Goal: Book appointment/travel/reservation

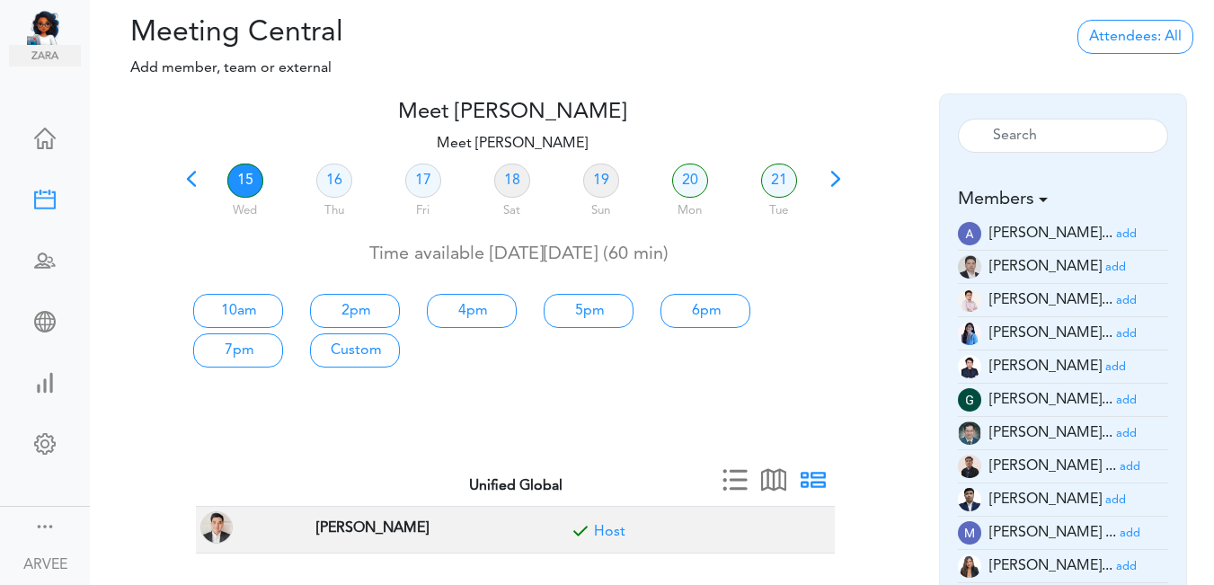
click at [190, 179] on span at bounding box center [191, 184] width 25 height 25
click at [190, 227] on div at bounding box center [512, 230] width 666 height 7
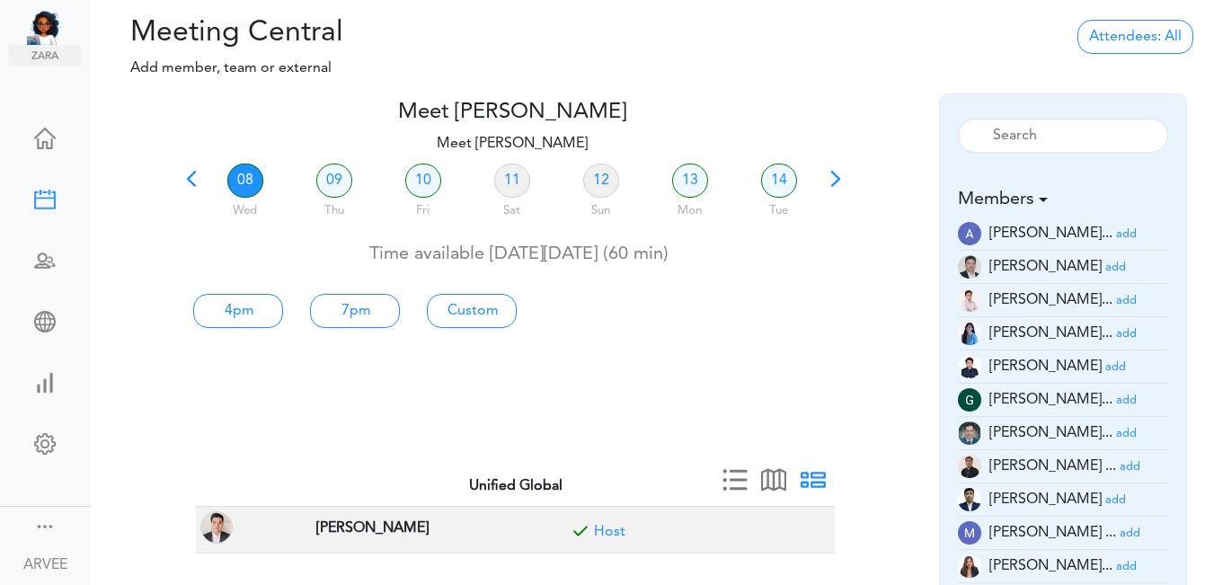
click at [198, 179] on span at bounding box center [191, 184] width 25 height 25
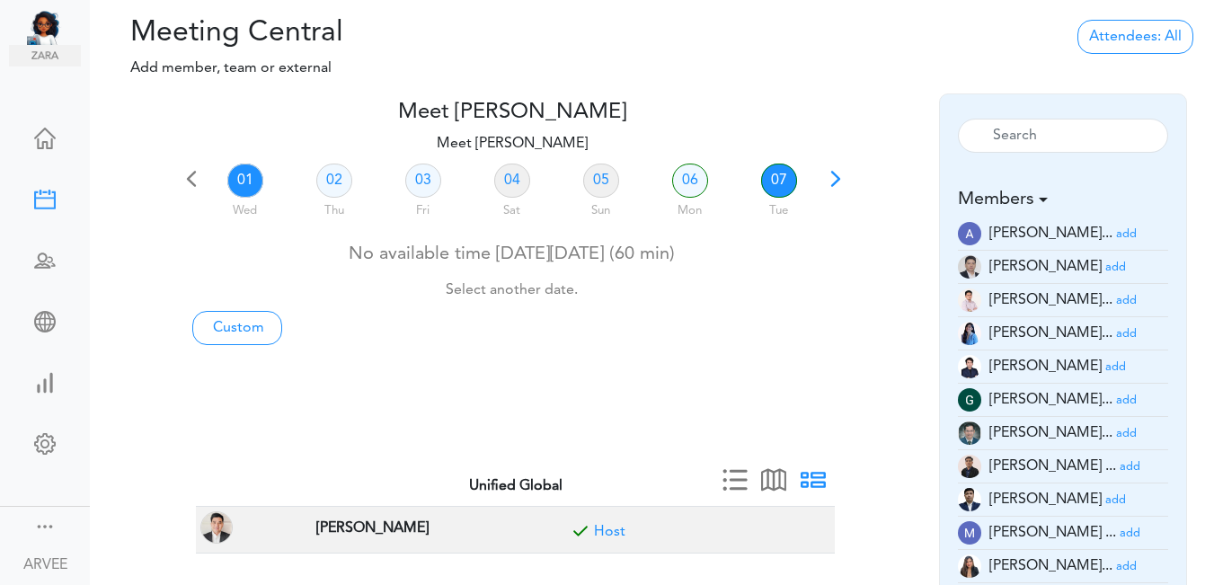
click at [777, 175] on link "07" at bounding box center [779, 180] width 36 height 34
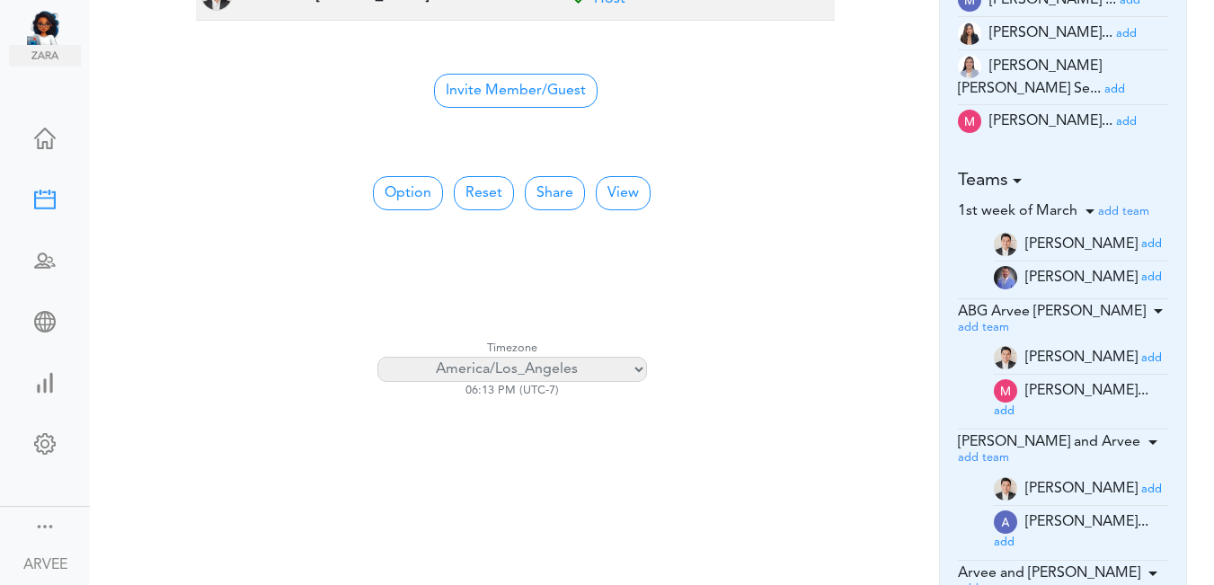
scroll to position [373, 0]
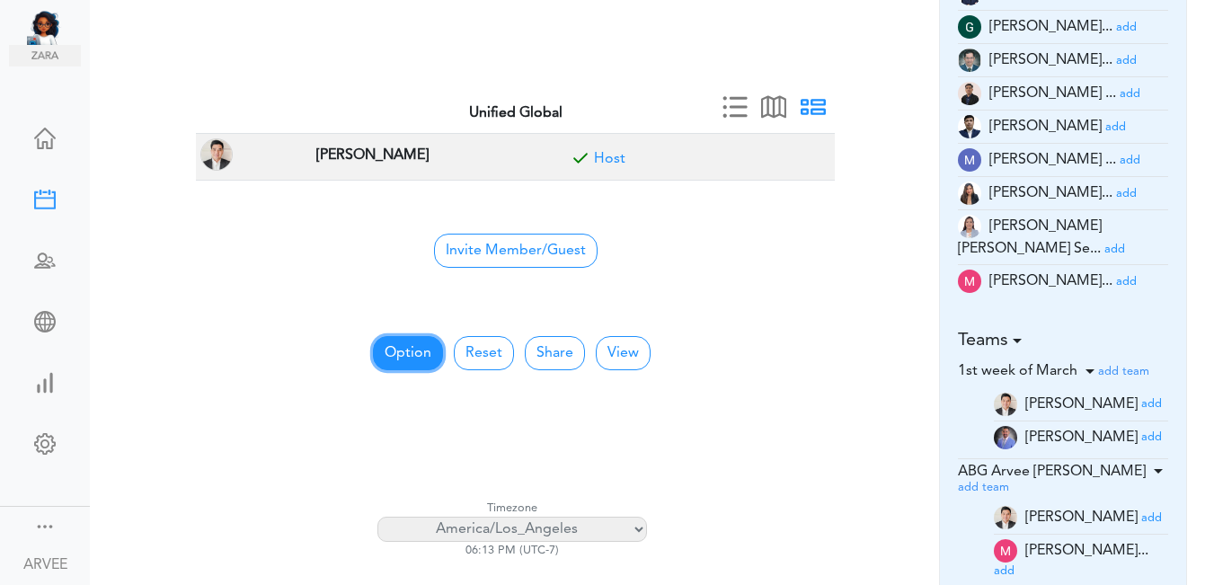
click at [388, 349] on button "Option" at bounding box center [408, 353] width 70 height 34
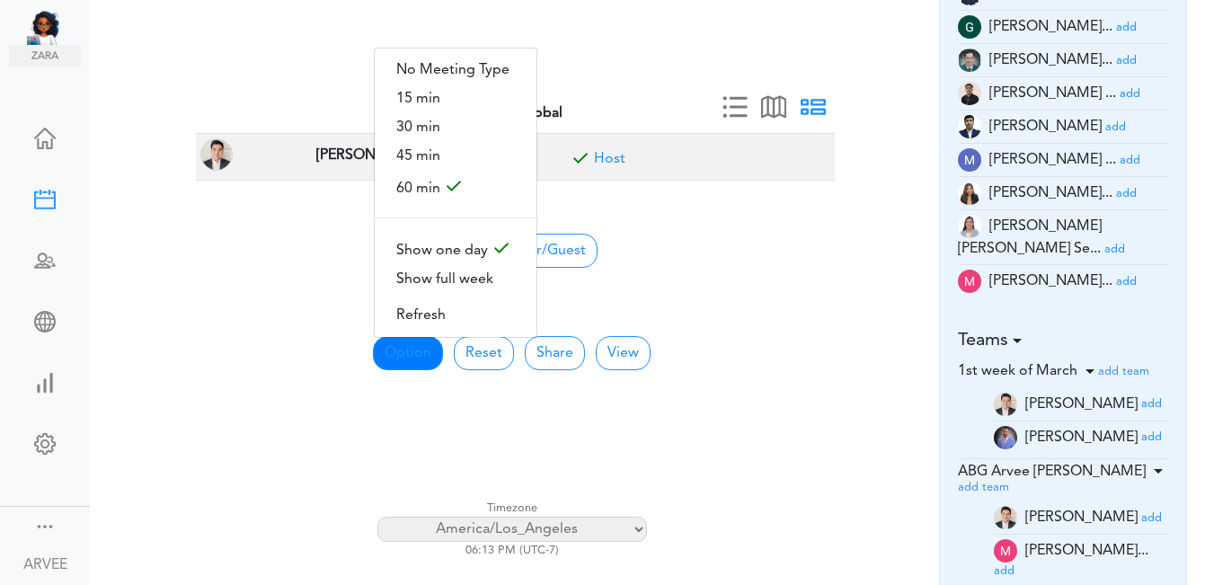
click at [829, 44] on div at bounding box center [512, 65] width 666 height 43
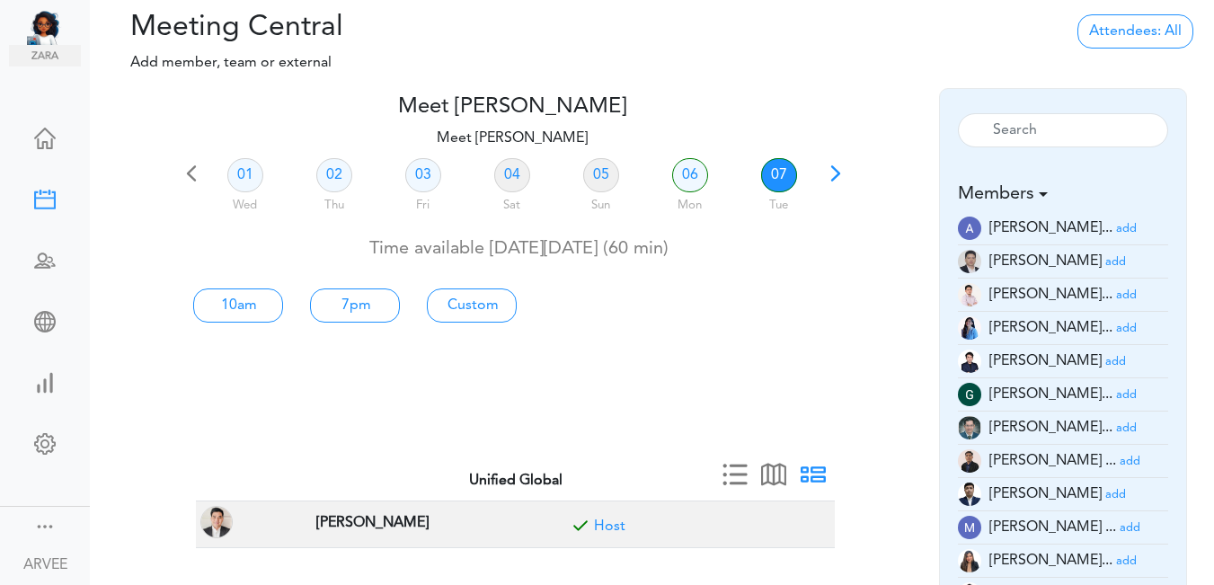
scroll to position [0, 0]
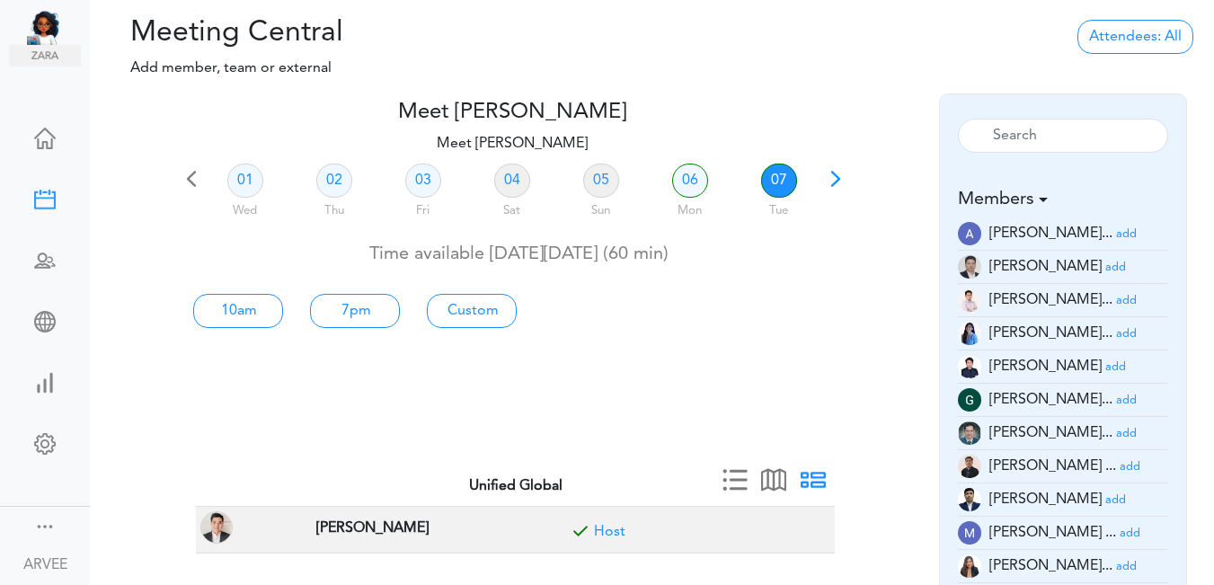
click at [780, 175] on link "07" at bounding box center [779, 180] width 36 height 34
click at [460, 311] on link "Custom" at bounding box center [472, 311] width 90 height 34
type input "Meet [PERSON_NAME]"
type input "[URL][DOMAIN_NAME][SECURITY_DATA]"
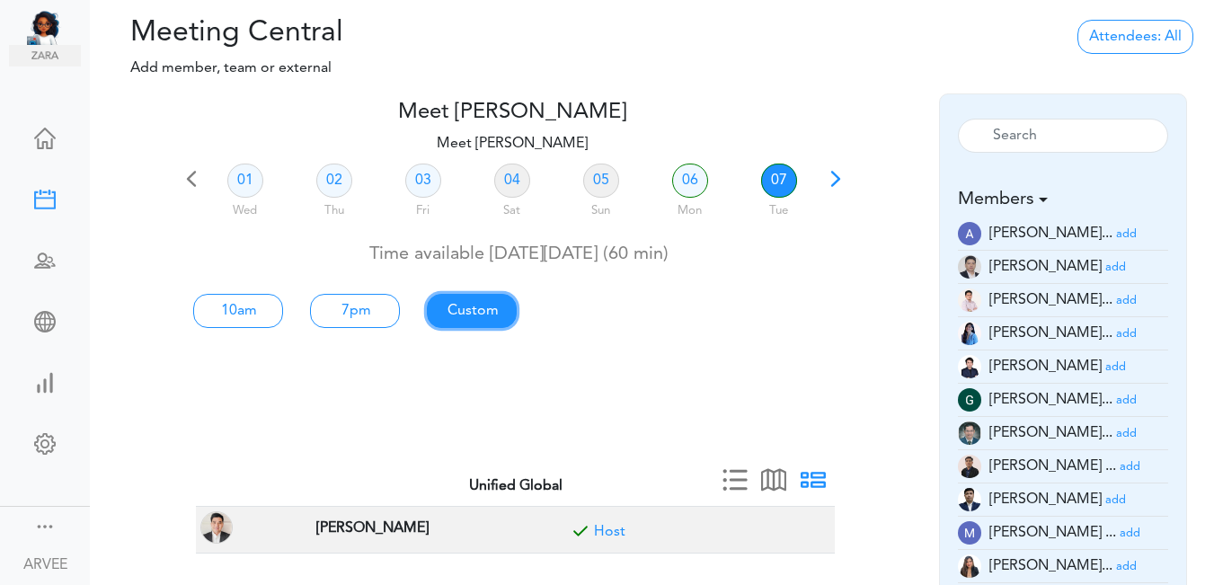
type input "[DATE]T10:00"
type input "[DATE]T11:00"
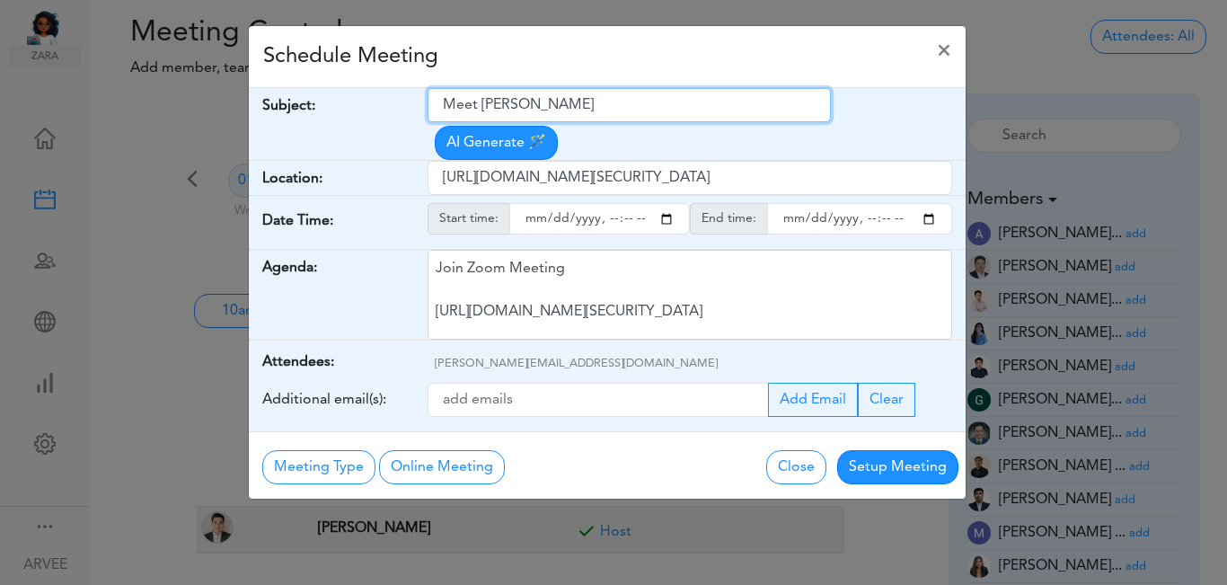
click at [446, 104] on input "Meet [PERSON_NAME]" at bounding box center [629, 105] width 403 height 34
drag, startPoint x: 446, startPoint y: 104, endPoint x: 572, endPoint y: 102, distance: 126.7
click at [572, 102] on input "Meet [PERSON_NAME]" at bounding box center [629, 105] width 403 height 34
paste input "[PERSON_NAME]"
click at [445, 104] on input "[PERSON_NAME]" at bounding box center [629, 105] width 403 height 34
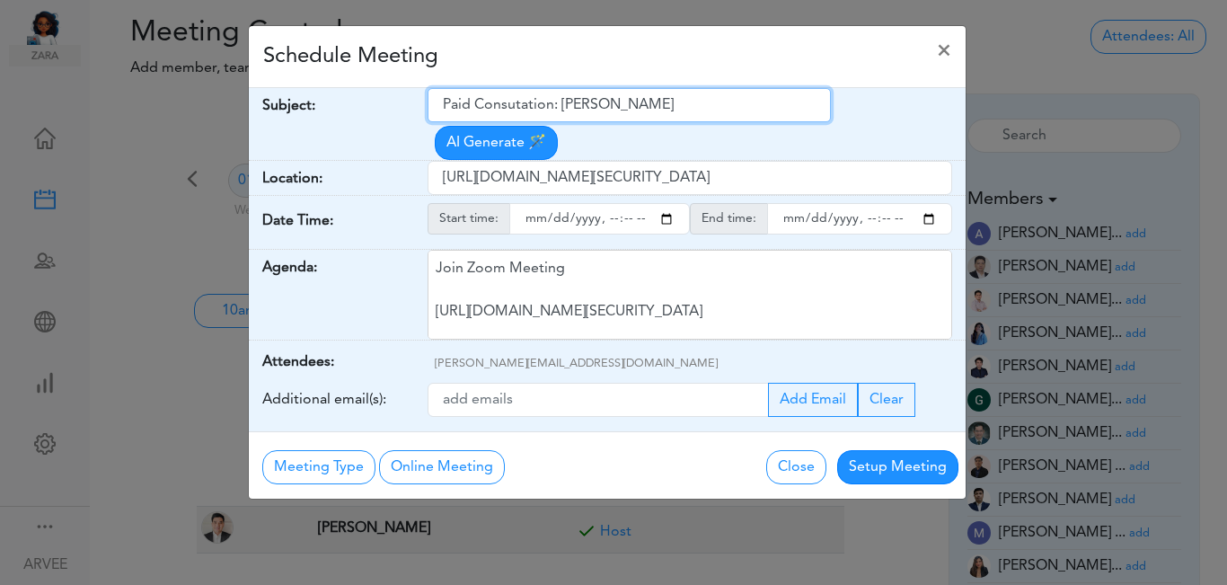
click at [517, 106] on input "Paid Consutation: [PERSON_NAME]" at bounding box center [629, 105] width 403 height 34
type input "Paid Consultation: [PERSON_NAME]"
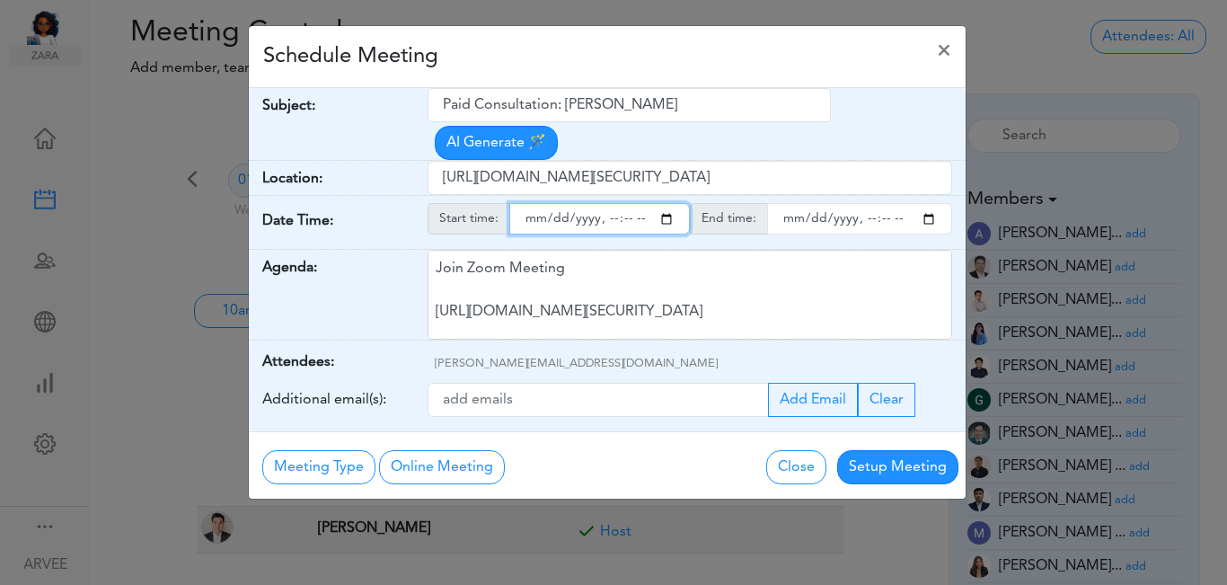
click at [666, 203] on input "starttime" at bounding box center [599, 218] width 181 height 31
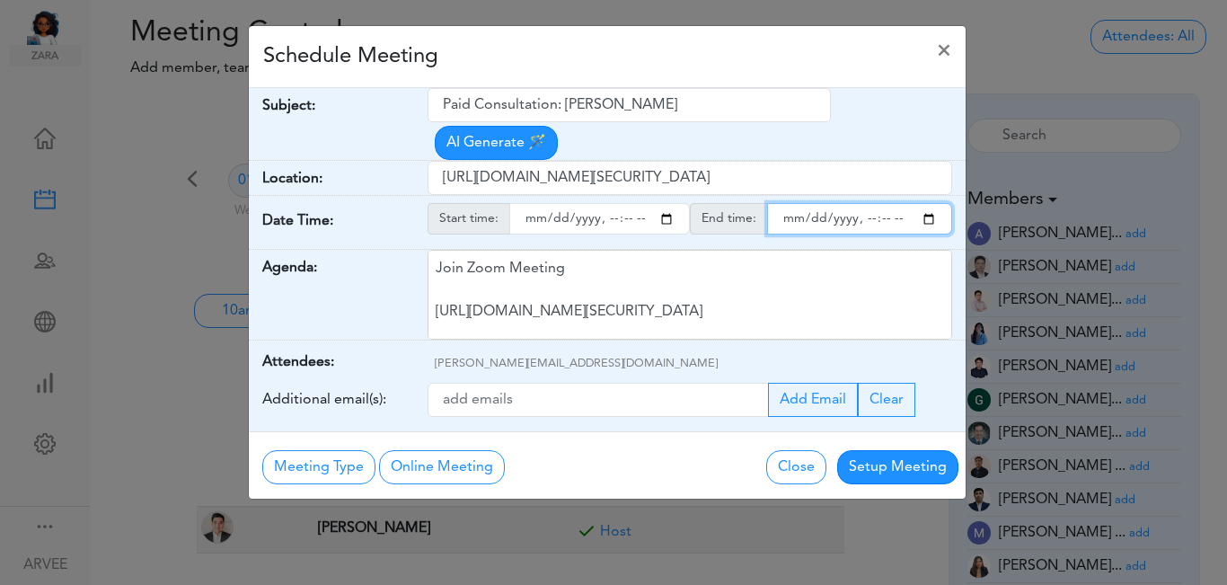
type input "[DATE]T16:00"
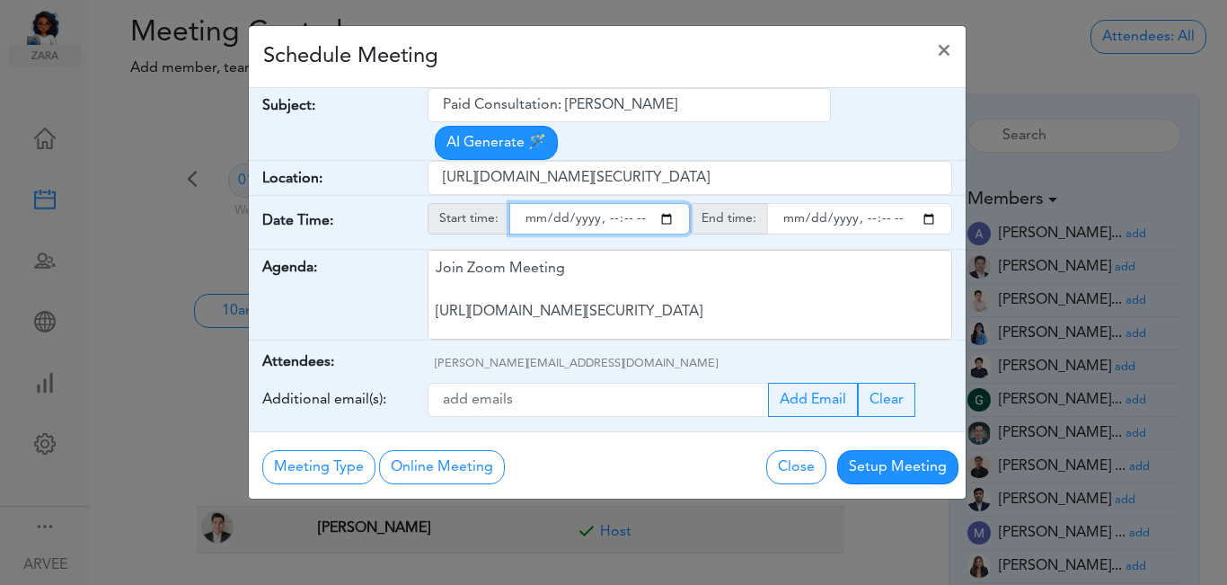
click at [929, 203] on input "endtime" at bounding box center [859, 218] width 185 height 31
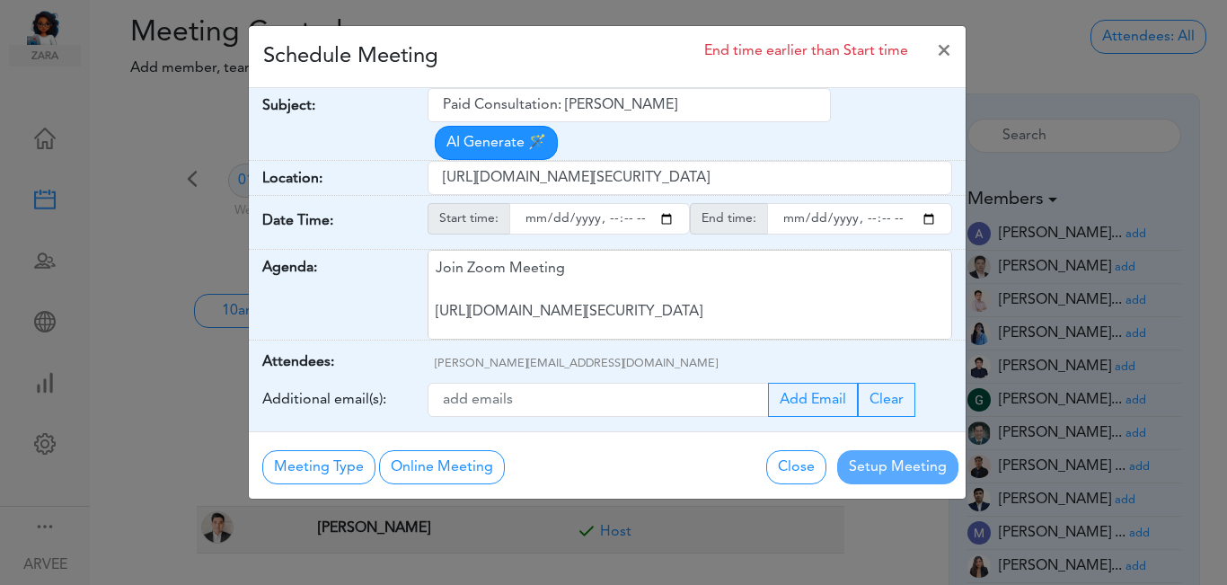
type input "[DATE]T17:00"
click at [586, 53] on div "Schedule Meeting End time earlier than Start time ×" at bounding box center [607, 57] width 717 height 62
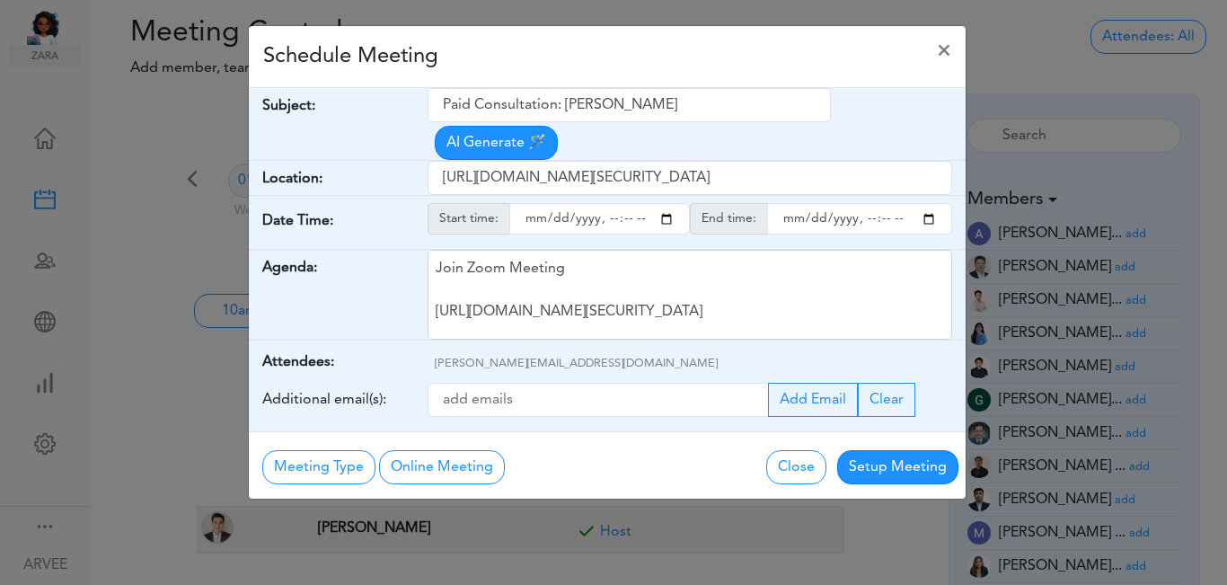
click at [585, 53] on div "Schedule Meeting ×" at bounding box center [607, 57] width 717 height 62
click at [908, 450] on button "Setup Meeting" at bounding box center [897, 467] width 121 height 34
